Goal: Transaction & Acquisition: Purchase product/service

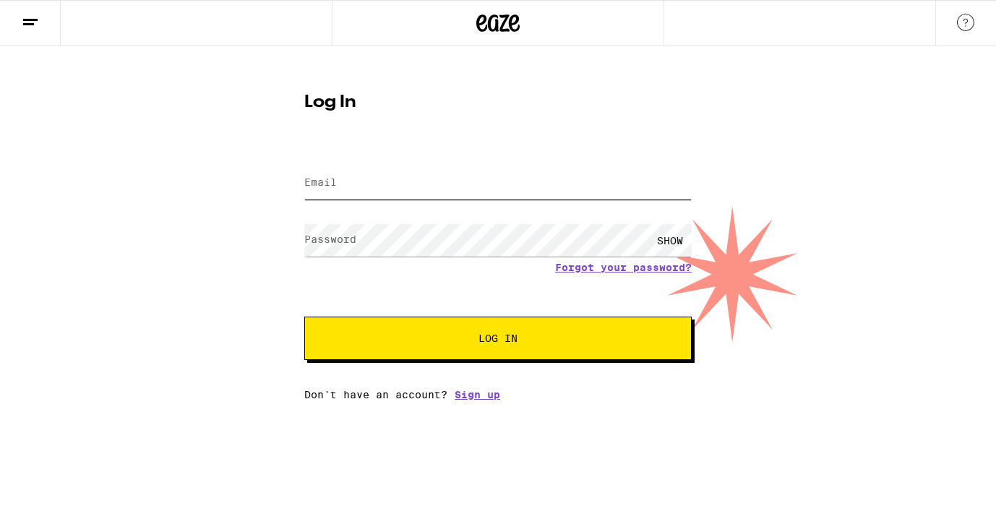
click at [327, 168] on input "Email" at bounding box center [497, 183] width 387 height 33
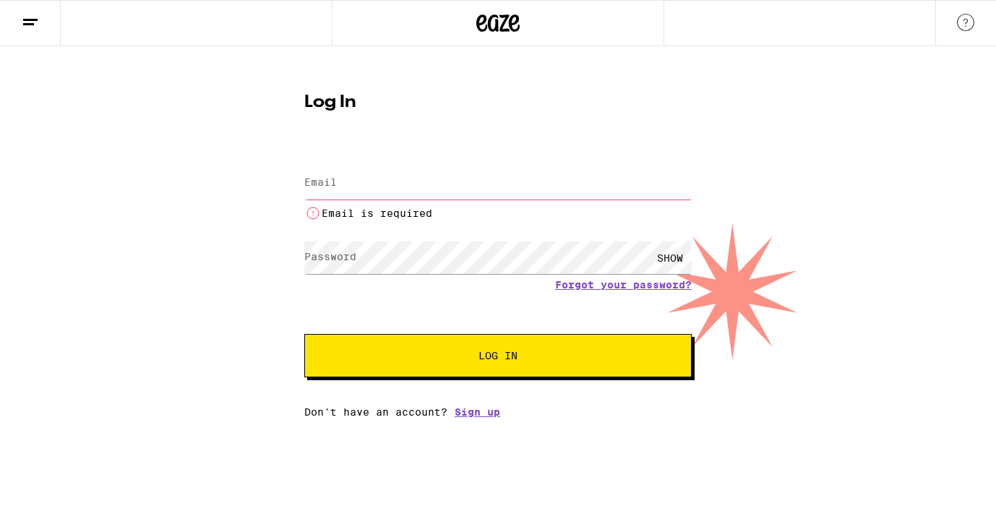
type input "[EMAIL_ADDRESS][DOMAIN_NAME]"
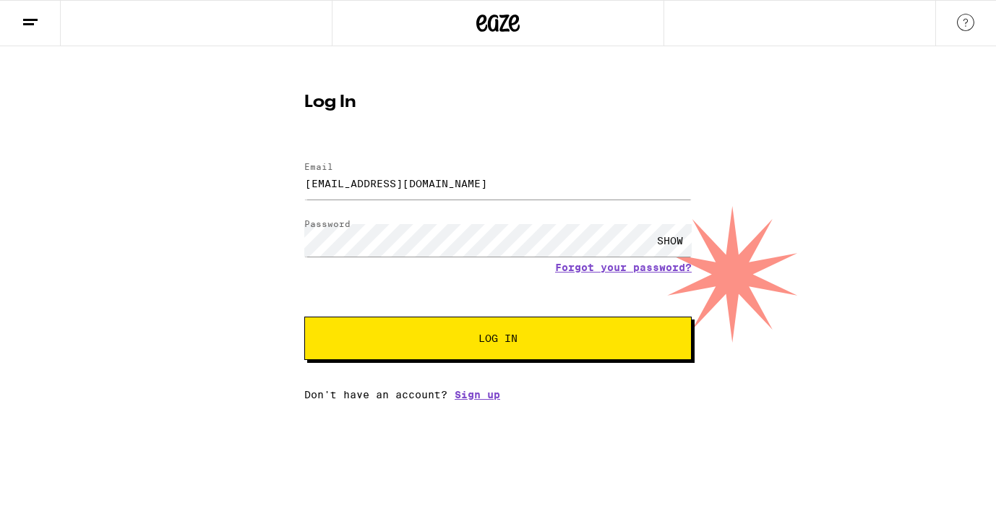
click at [456, 331] on button "Log In" at bounding box center [497, 337] width 387 height 43
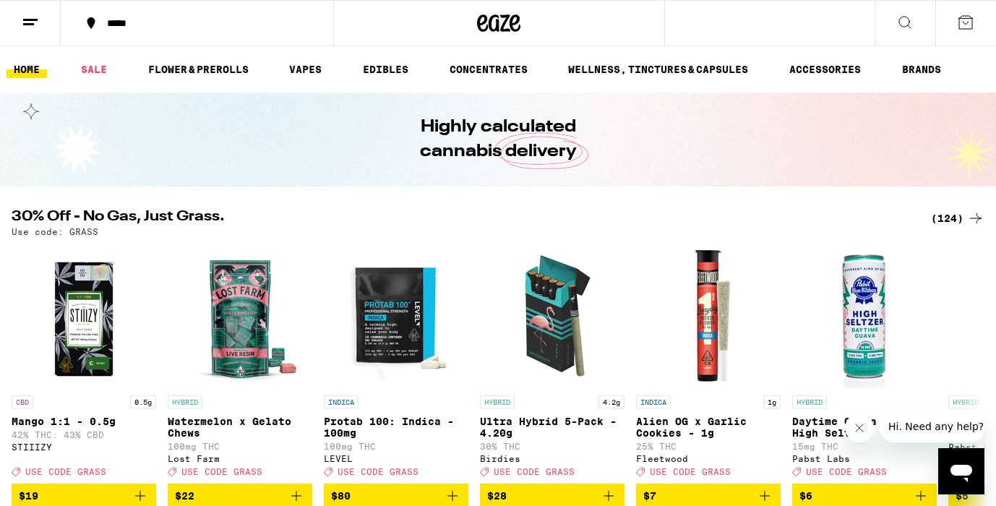
click at [956, 218] on div "(124)" at bounding box center [956, 218] width 53 height 17
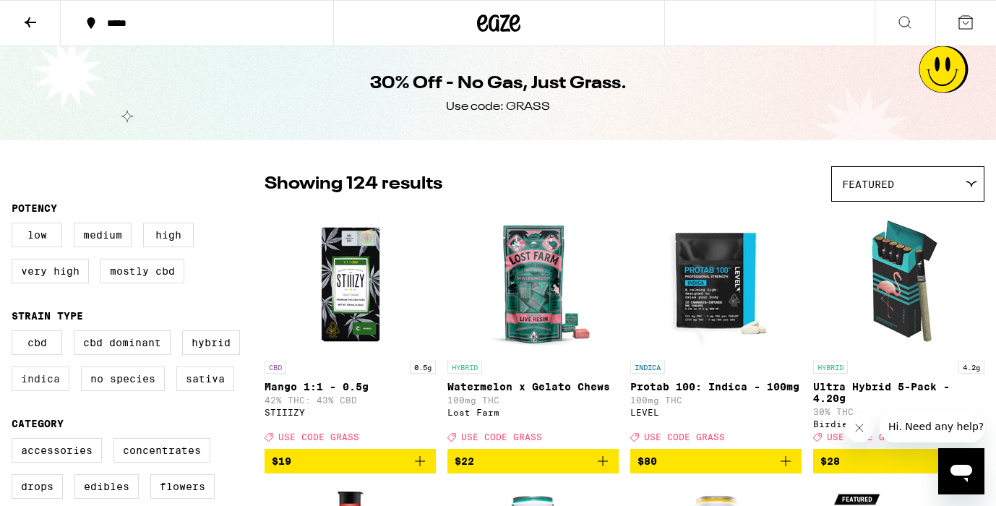
click at [48, 389] on label "Indica" at bounding box center [41, 378] width 58 height 25
click at [15, 333] on input "Indica" at bounding box center [14, 332] width 1 height 1
checkbox input "true"
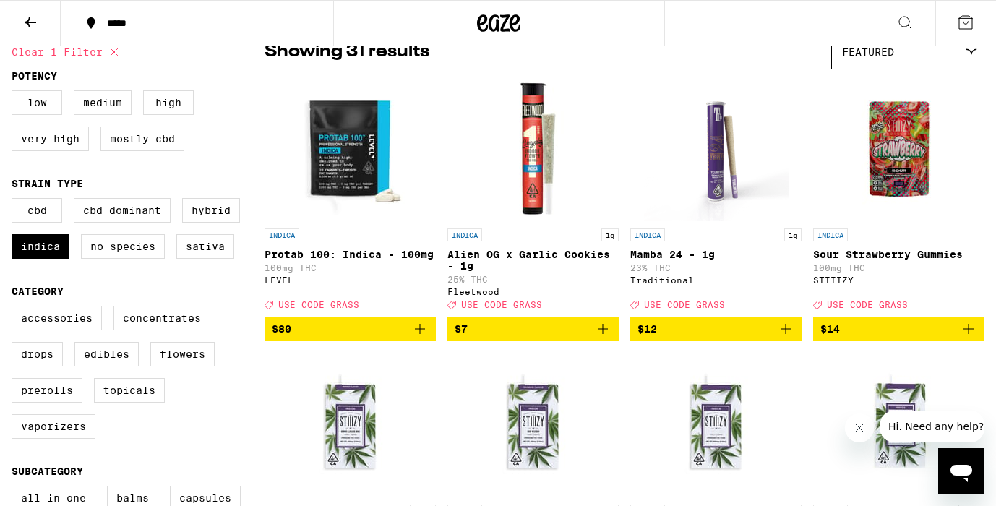
scroll to position [153, 0]
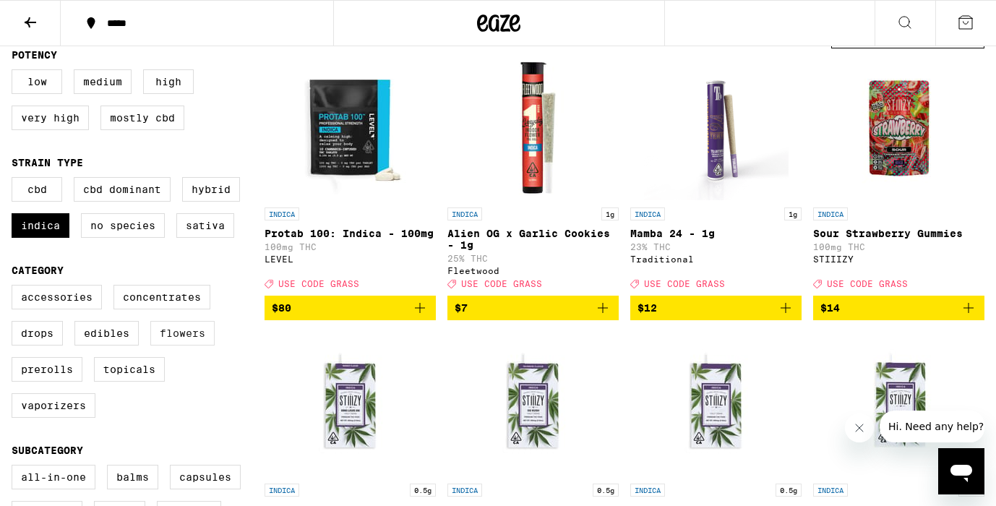
click at [171, 345] on label "Flowers" at bounding box center [182, 333] width 64 height 25
click at [15, 288] on input "Flowers" at bounding box center [14, 287] width 1 height 1
checkbox input "true"
